Goal: Task Accomplishment & Management: Manage account settings

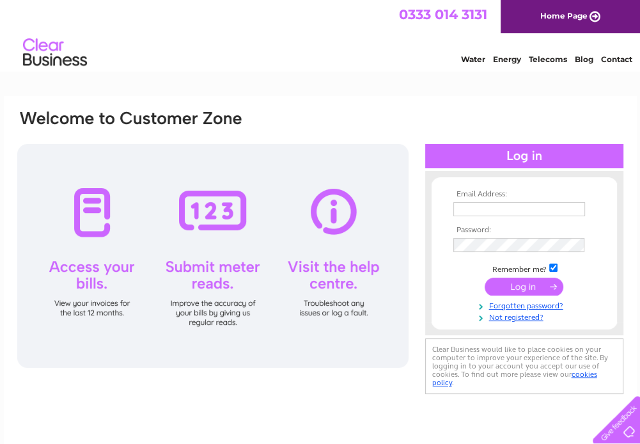
click at [506, 212] on input "text" at bounding box center [519, 209] width 132 height 14
type input "[EMAIL_ADDRESS][DOMAIN_NAME]"
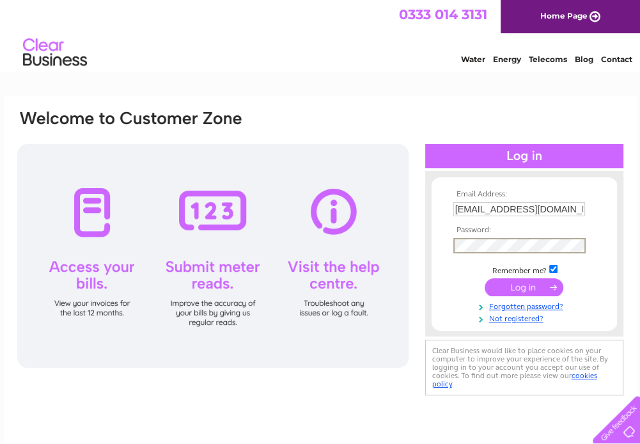
click at [484, 278] on input "submit" at bounding box center [523, 287] width 79 height 18
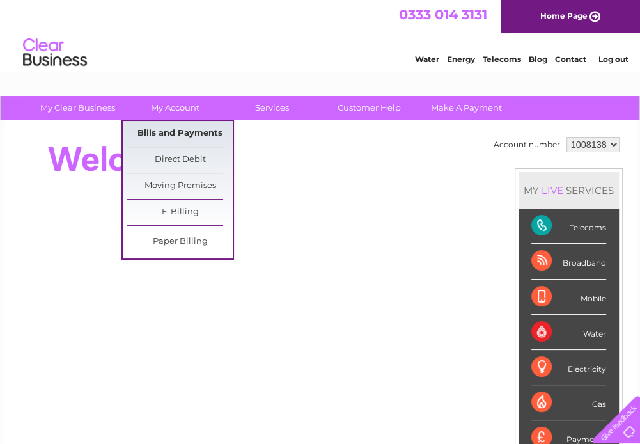
click at [179, 124] on link "Bills and Payments" at bounding box center [179, 134] width 105 height 26
click at [180, 137] on link "Bills and Payments" at bounding box center [179, 134] width 105 height 26
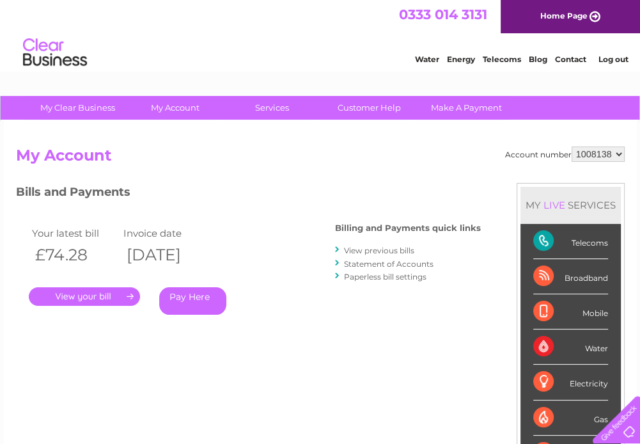
drag, startPoint x: 0, startPoint y: 0, endPoint x: 312, endPoint y: 405, distance: 511.4
click at [315, 410] on div "Account number 1008138 My Account MY LIVE SERVICES Telecoms Broadband Mobile Wa…" at bounding box center [320, 338] width 608 height 385
click at [88, 297] on link "." at bounding box center [84, 296] width 111 height 19
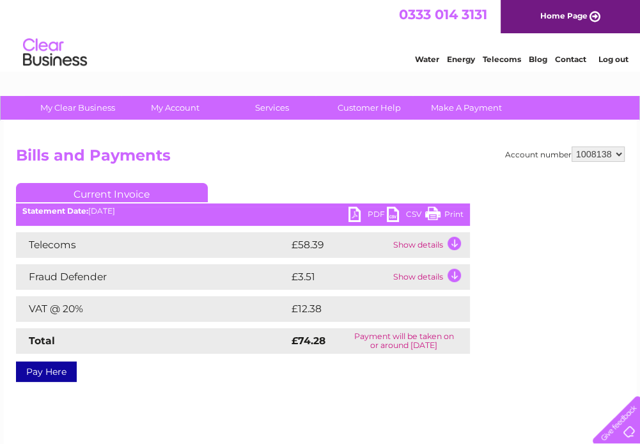
click at [371, 213] on link "PDF" at bounding box center [367, 215] width 38 height 19
click at [626, 58] on link "Log out" at bounding box center [613, 59] width 30 height 10
